Goal: Check status: Check status

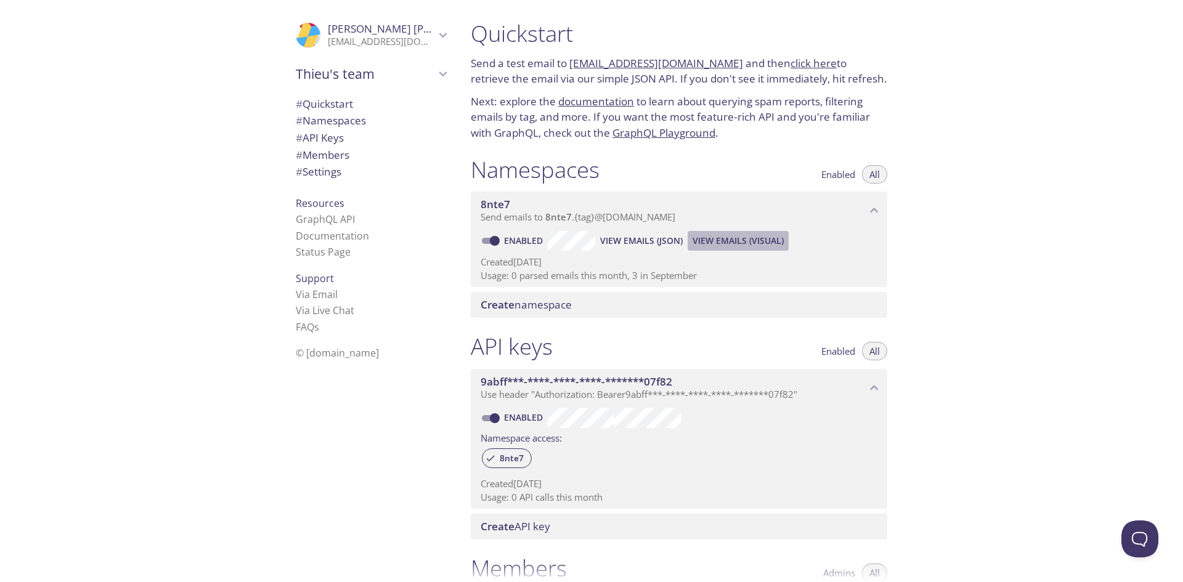
click at [719, 239] on span "View Emails (Visual)" at bounding box center [738, 241] width 91 height 15
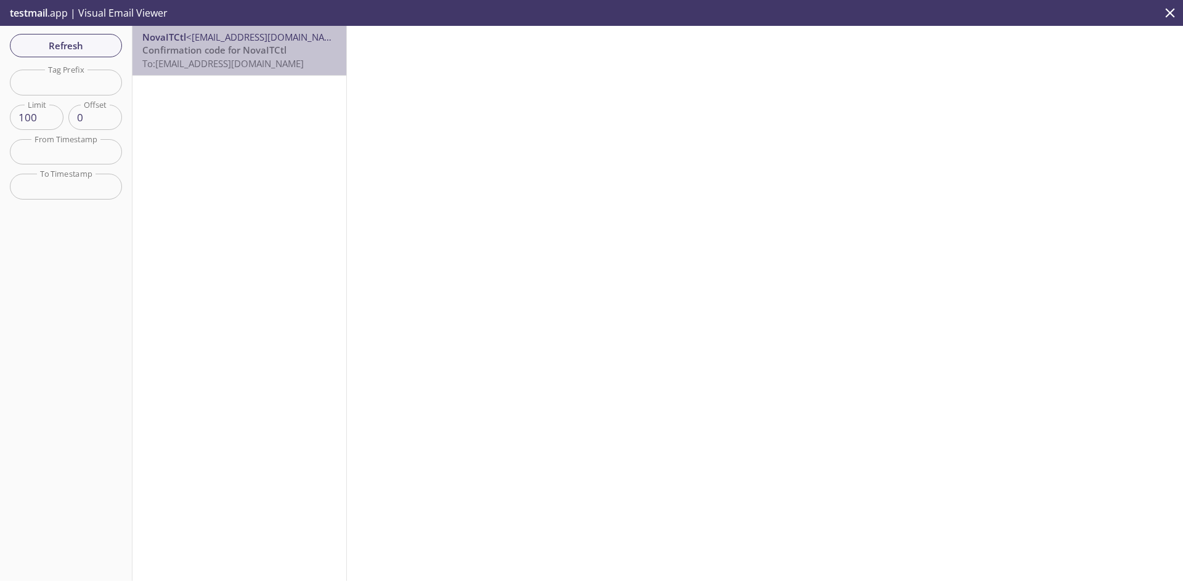
click at [251, 72] on div "NovaITCtl <[EMAIL_ADDRESS][DOMAIN_NAME]> Confirmation code for NovaITCtl To: [E…" at bounding box center [240, 50] width 214 height 49
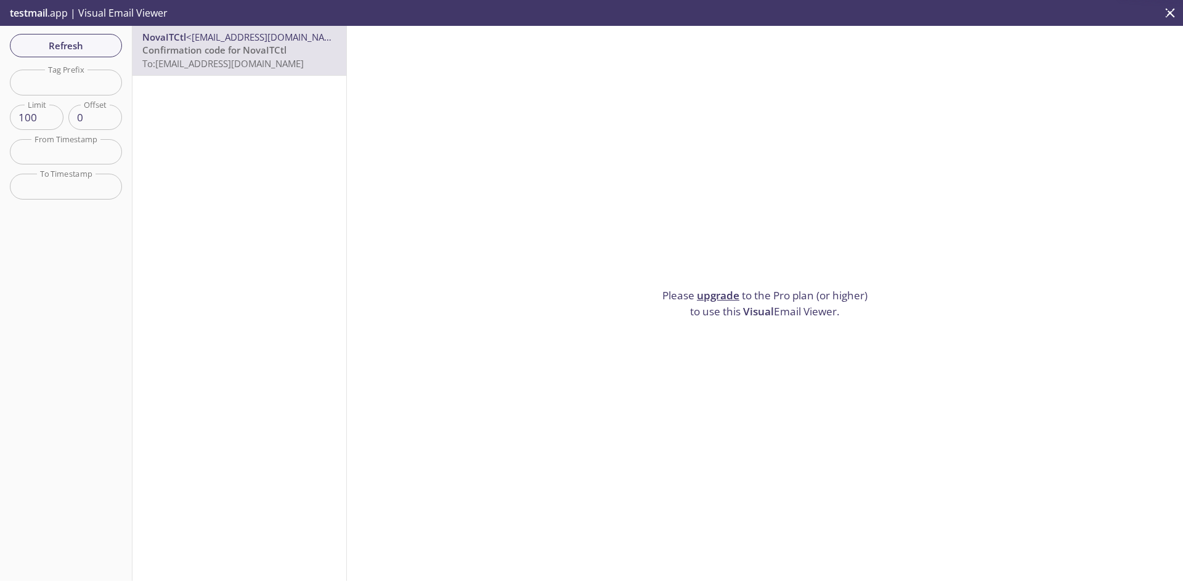
click at [248, 99] on div "NovaITCtl <[EMAIL_ADDRESS][DOMAIN_NAME]> Confirmation code for NovaITCtl To: [E…" at bounding box center [240, 303] width 214 height 555
click at [233, 56] on span "Confirmation code for NovaITCtl" at bounding box center [214, 50] width 144 height 12
click at [227, 41] on span "<[EMAIL_ADDRESS][DOMAIN_NAME]>" at bounding box center [266, 37] width 160 height 12
drag, startPoint x: 756, startPoint y: 307, endPoint x: 747, endPoint y: 306, distance: 8.7
click at [756, 307] on span "Visual" at bounding box center [758, 311] width 31 height 14
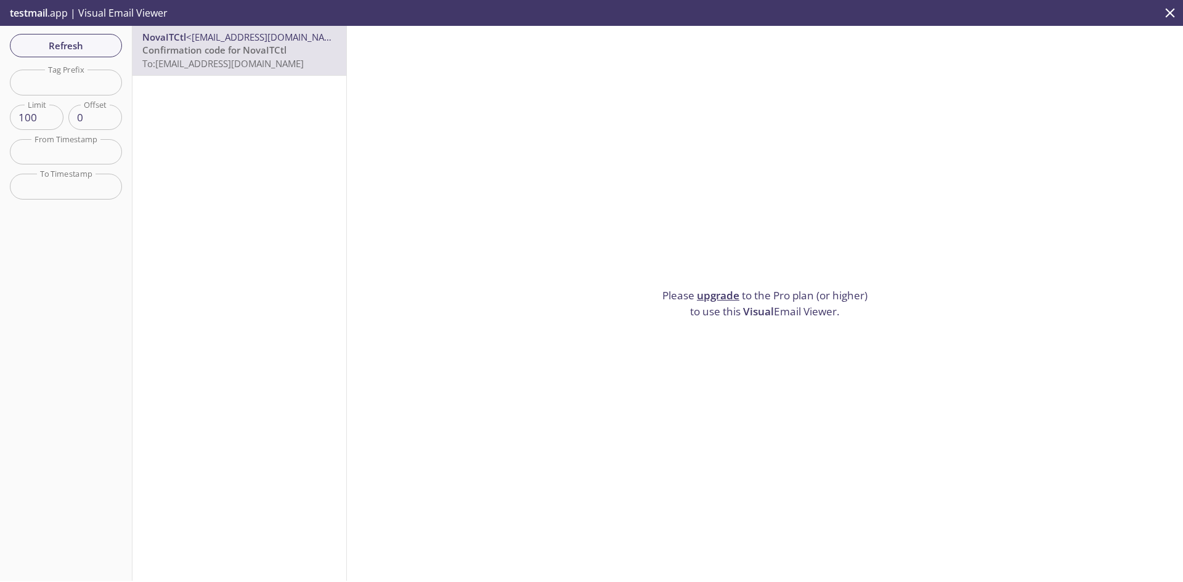
scroll to position [20, 0]
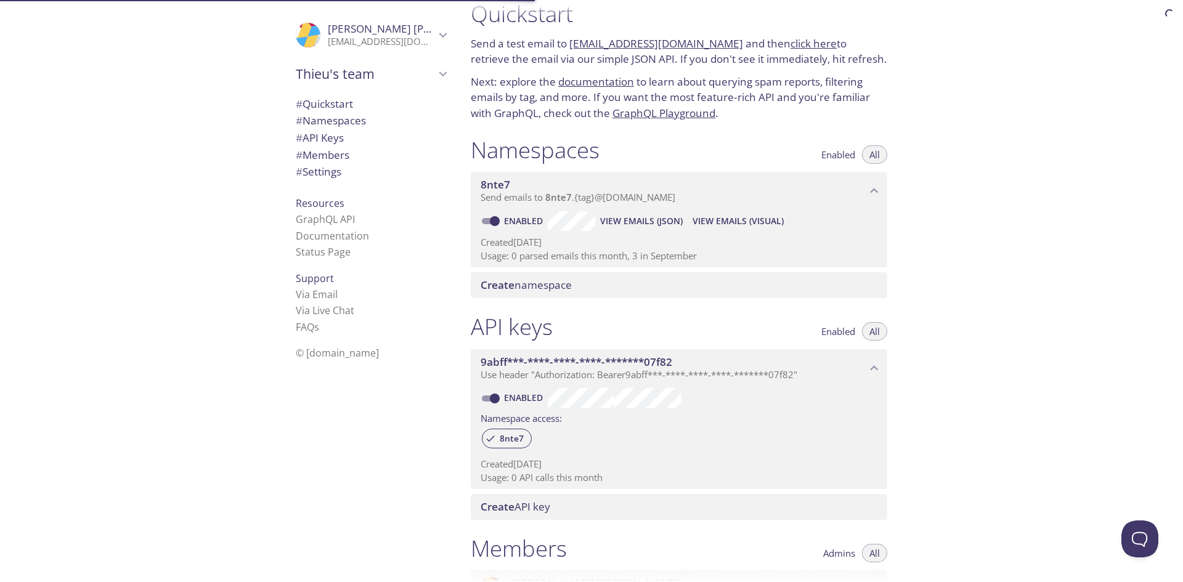
click at [658, 226] on span "View Emails (JSON)" at bounding box center [641, 221] width 83 height 15
click at [642, 224] on span "View Emails (JSON)" at bounding box center [641, 221] width 83 height 15
click at [737, 222] on span "View Emails (Visual)" at bounding box center [738, 221] width 91 height 15
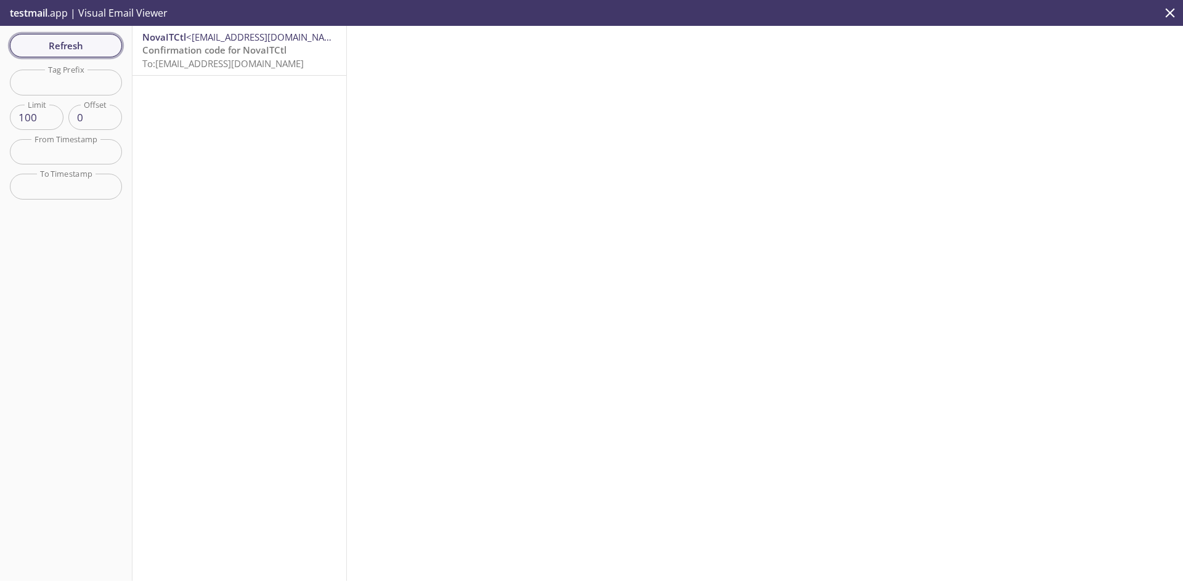
click at [62, 39] on span "Refresh" at bounding box center [66, 46] width 92 height 16
click at [55, 33] on div "Refresh Filters Tag Prefix Tag Prefix Limit 100 Limit Offset 0 Offset From Time…" at bounding box center [66, 303] width 133 height 555
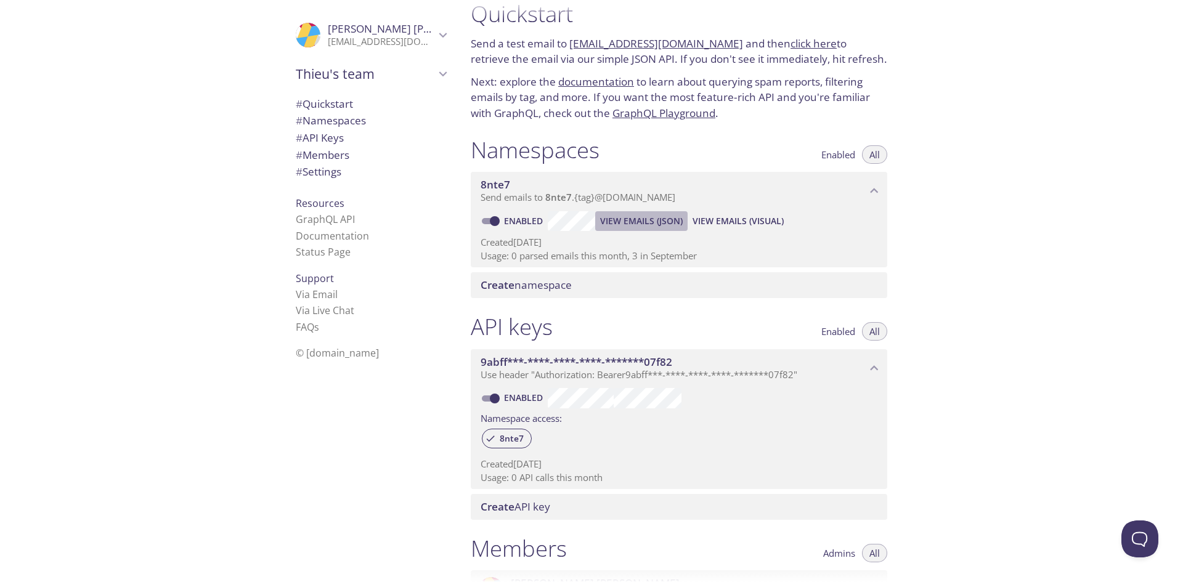
click at [626, 221] on span "View Emails (JSON)" at bounding box center [641, 221] width 83 height 15
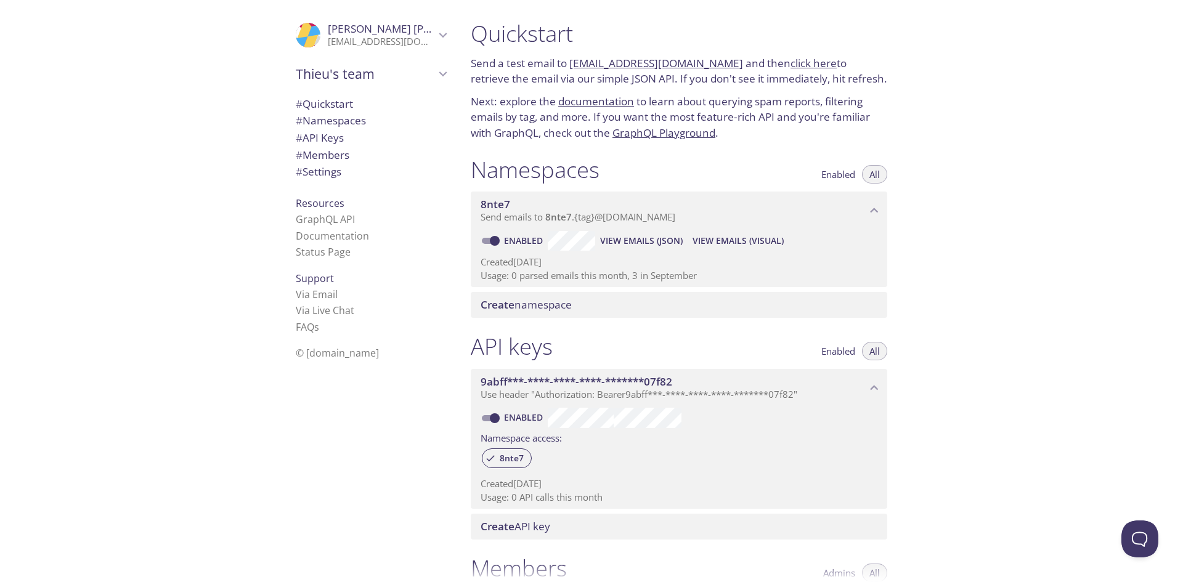
click at [722, 238] on span "View Emails (Visual)" at bounding box center [738, 241] width 91 height 15
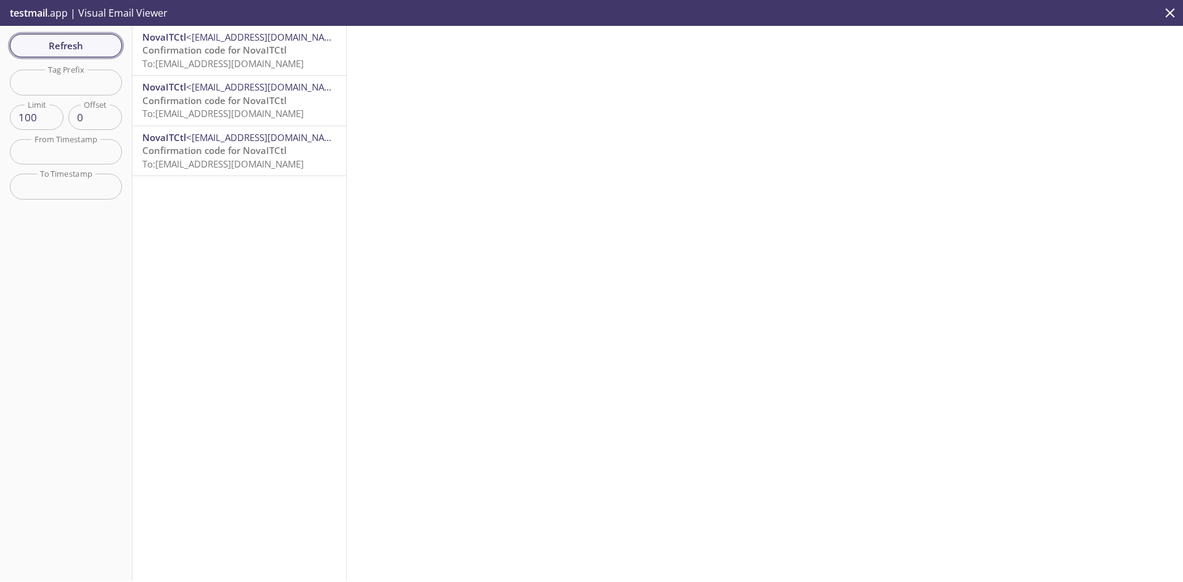
click at [77, 43] on span "Refresh" at bounding box center [66, 46] width 92 height 16
click at [221, 39] on span "<[EMAIL_ADDRESS][DOMAIN_NAME]>" at bounding box center [266, 37] width 160 height 12
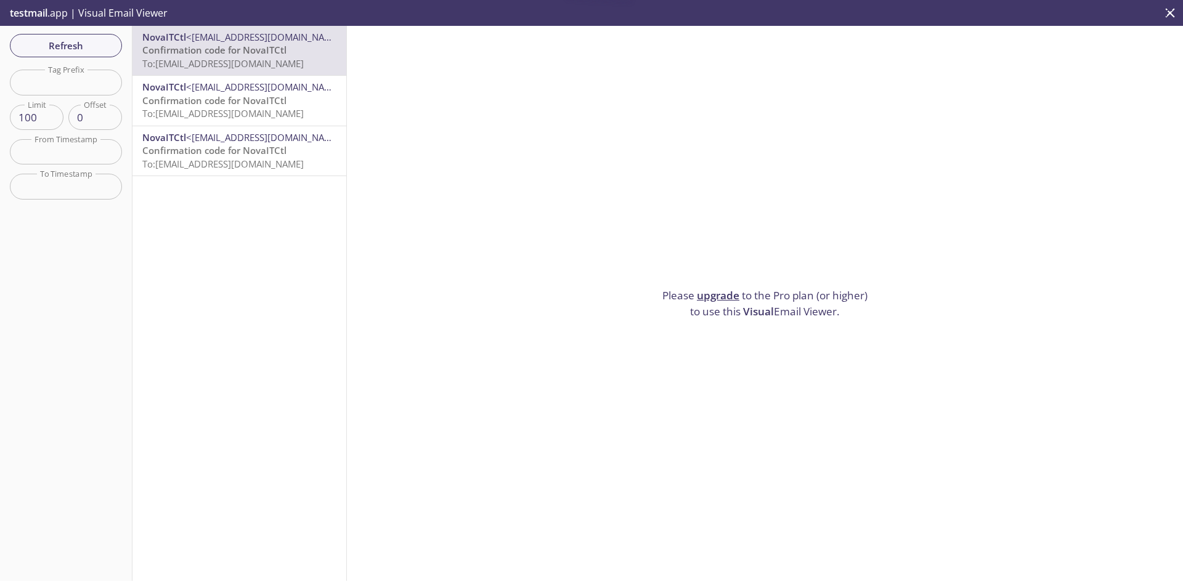
click at [232, 74] on div "NovaITCtl <[EMAIL_ADDRESS][DOMAIN_NAME]> Confirmation code for NovaITCtl To: [E…" at bounding box center [240, 50] width 214 height 49
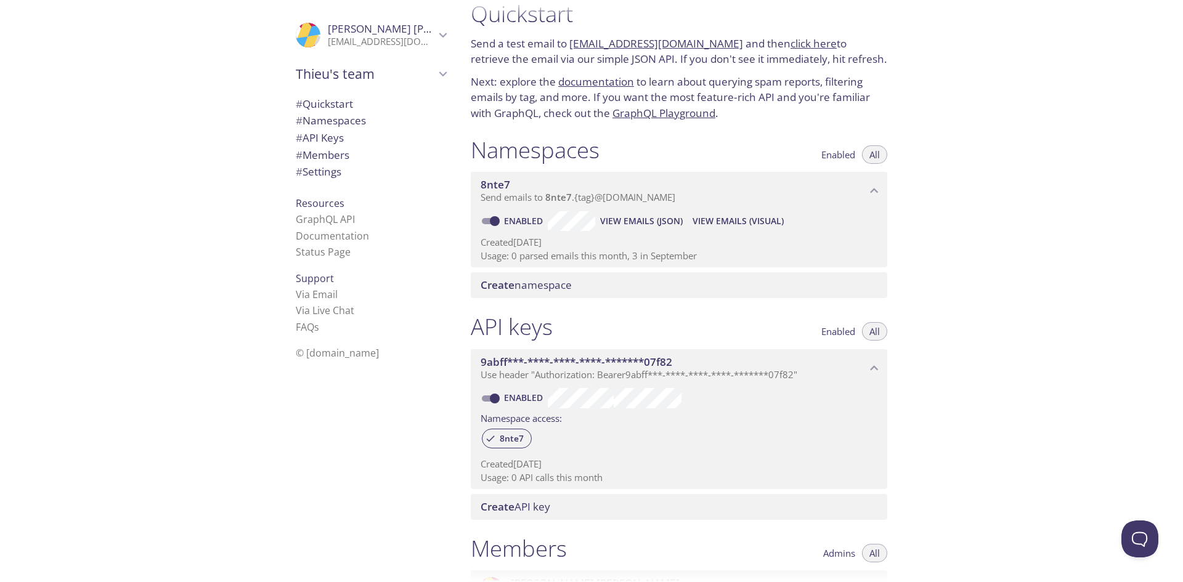
click at [653, 212] on button "View Emails (JSON)" at bounding box center [641, 221] width 92 height 20
click at [612, 214] on span "View Emails (JSON)" at bounding box center [641, 221] width 83 height 15
click at [717, 218] on span "View Emails (Visual)" at bounding box center [738, 221] width 91 height 15
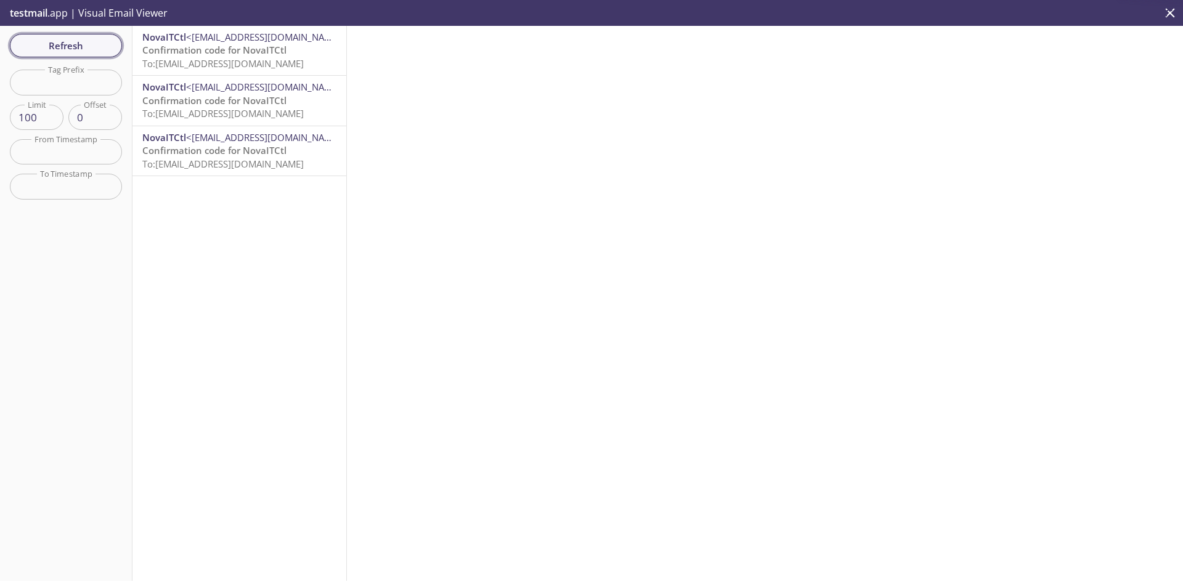
click at [88, 39] on span "Refresh" at bounding box center [66, 46] width 92 height 16
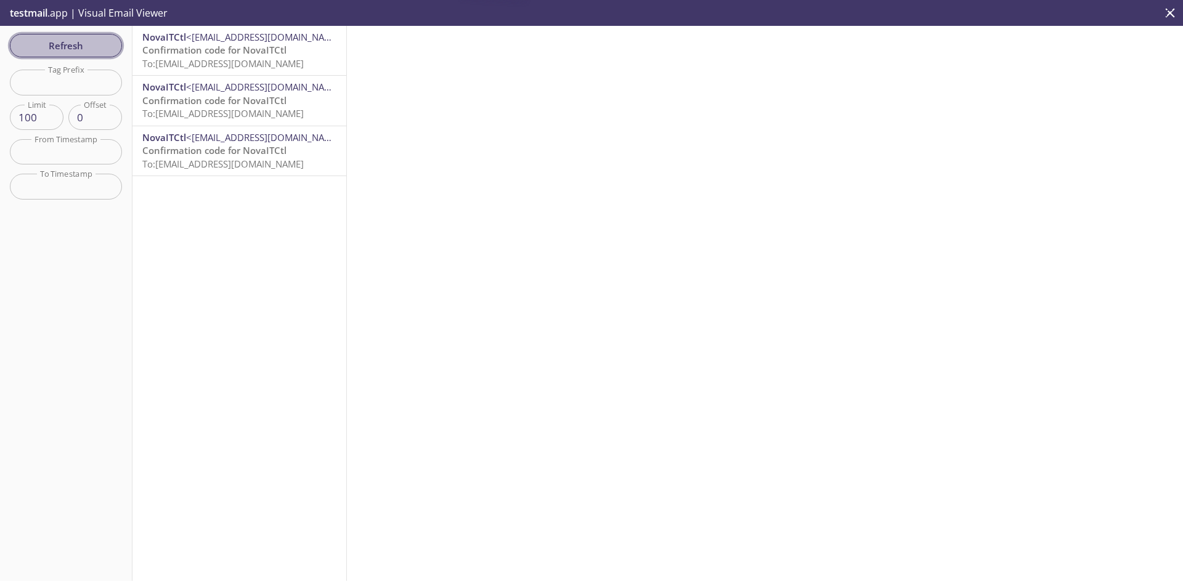
click at [88, 39] on span "Refresh" at bounding box center [66, 46] width 92 height 16
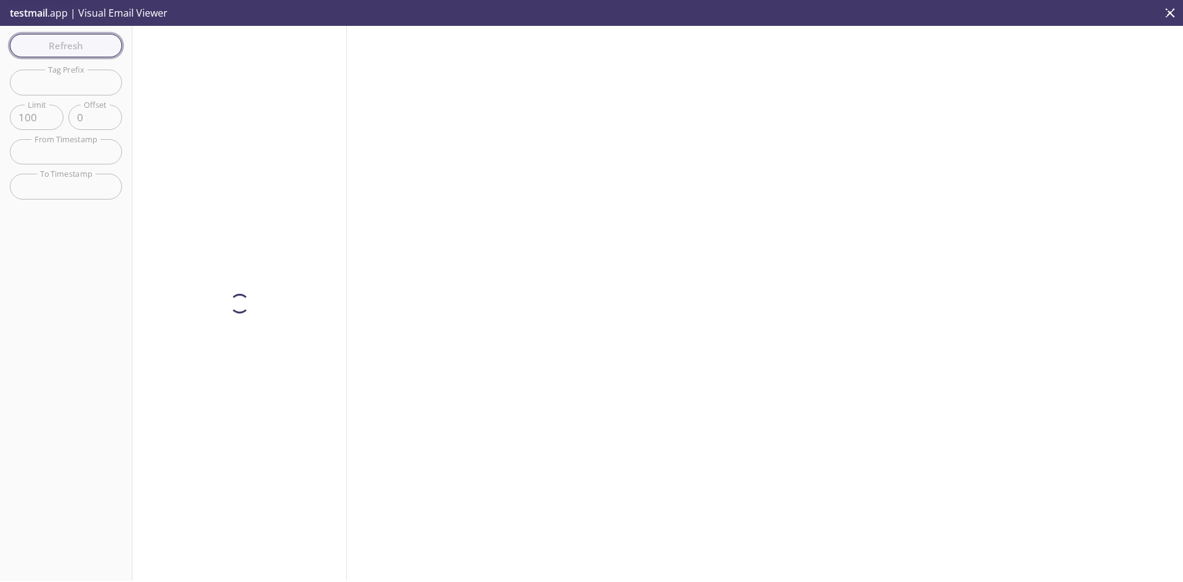
click at [88, 39] on span "Refresh" at bounding box center [66, 46] width 92 height 16
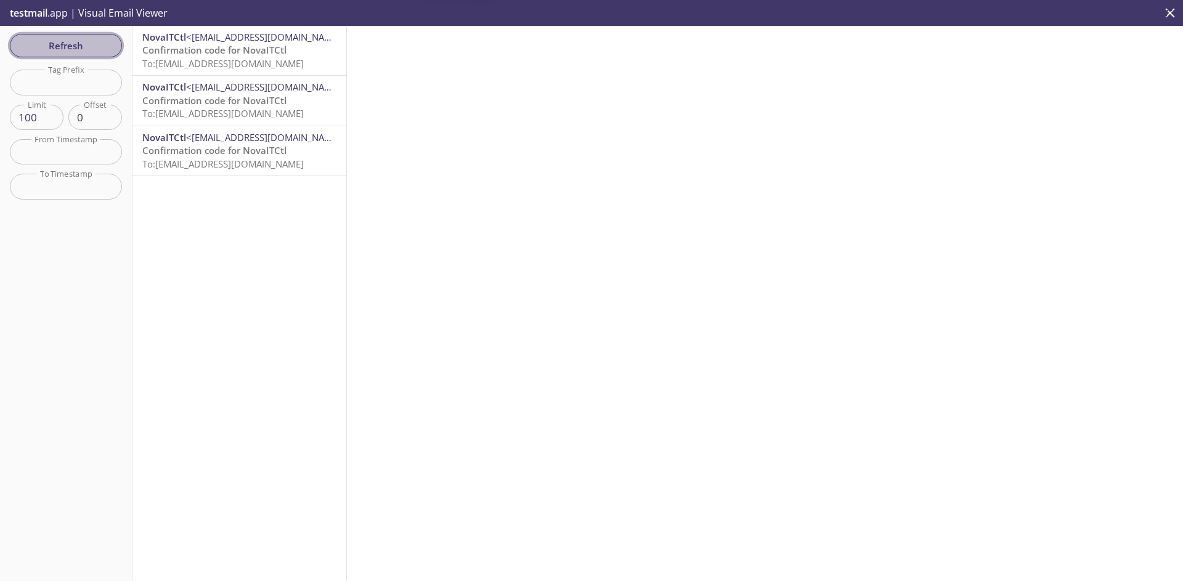
click at [88, 39] on span "Refresh" at bounding box center [66, 46] width 92 height 16
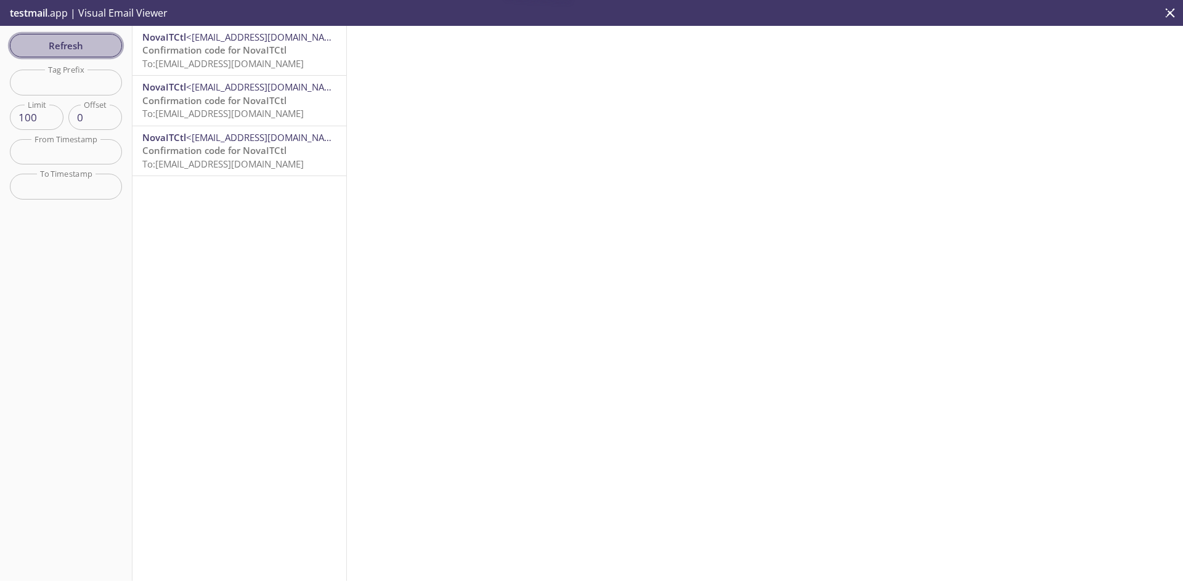
click at [88, 39] on span "Refresh" at bounding box center [66, 46] width 92 height 16
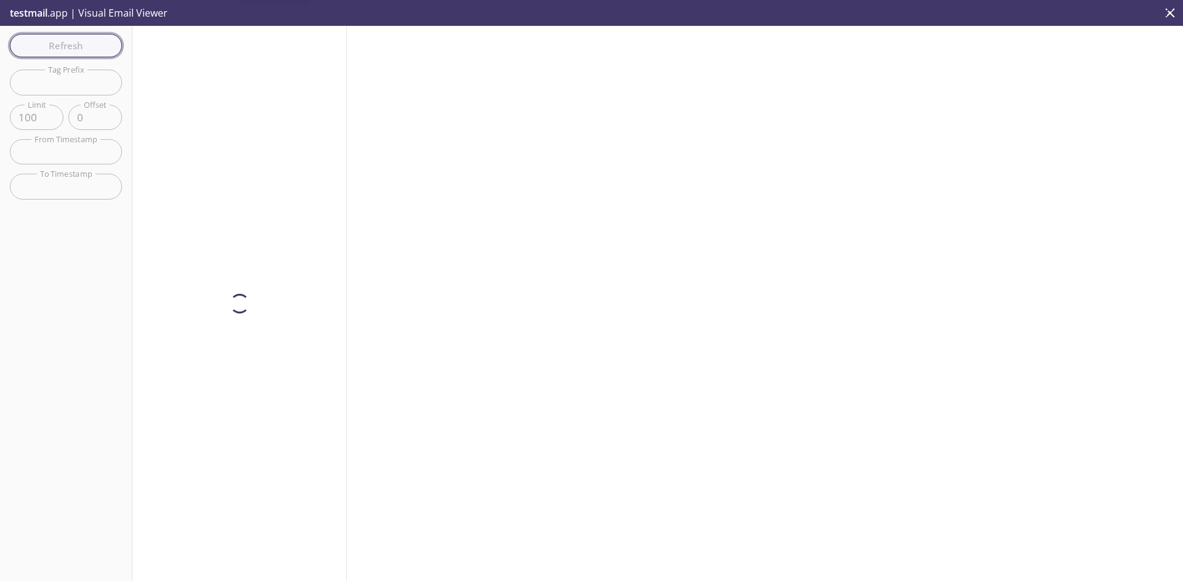
click at [88, 39] on span "Refresh" at bounding box center [66, 46] width 92 height 16
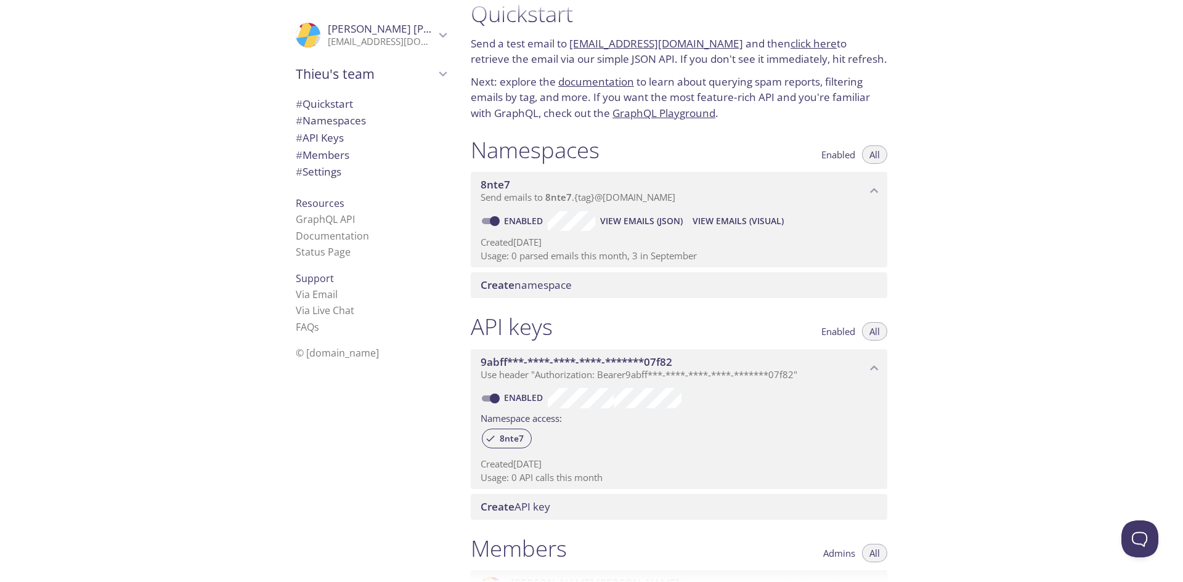
click at [629, 220] on span "View Emails (JSON)" at bounding box center [641, 221] width 83 height 15
